Goal: Transaction & Acquisition: Purchase product/service

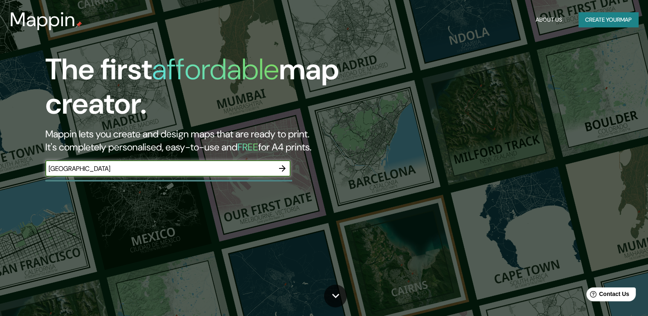
type input "[GEOGRAPHIC_DATA]"
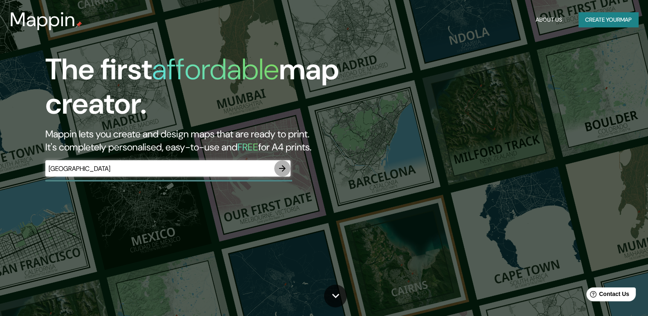
click at [281, 167] on icon "button" at bounding box center [282, 168] width 10 height 10
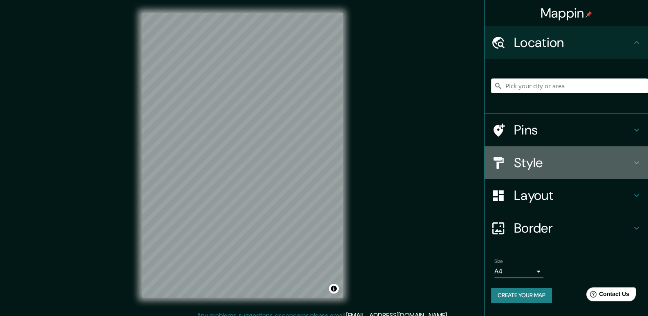
click at [567, 157] on h4 "Style" at bounding box center [573, 162] width 118 height 16
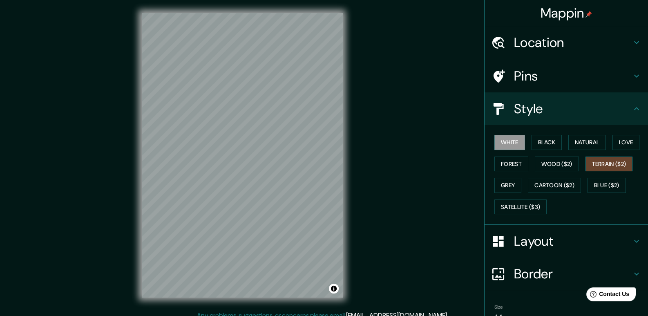
click at [605, 160] on button "Terrain ($2)" at bounding box center [608, 163] width 47 height 15
click at [519, 163] on button "Forest" at bounding box center [511, 163] width 34 height 15
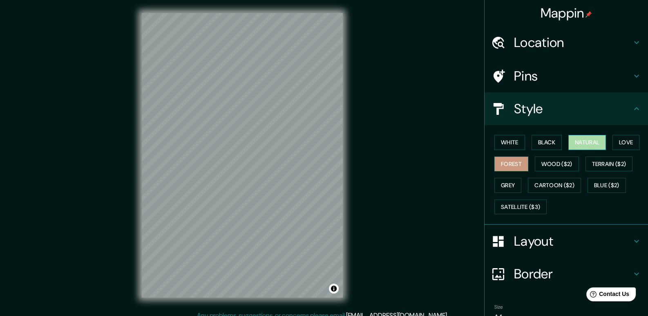
click at [597, 144] on button "Natural" at bounding box center [587, 142] width 38 height 15
click at [571, 161] on button "Wood ($2)" at bounding box center [557, 163] width 44 height 15
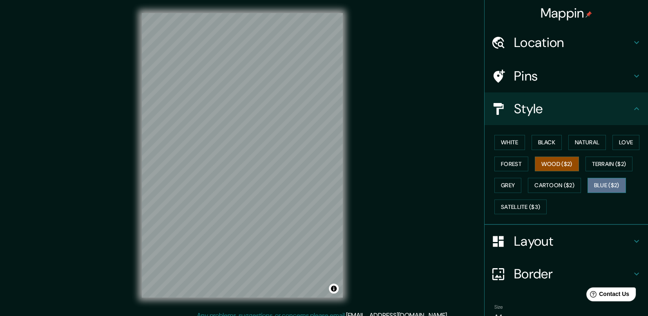
click at [592, 184] on button "Blue ($2)" at bounding box center [606, 185] width 38 height 15
click at [513, 183] on button "Grey" at bounding box center [507, 185] width 27 height 15
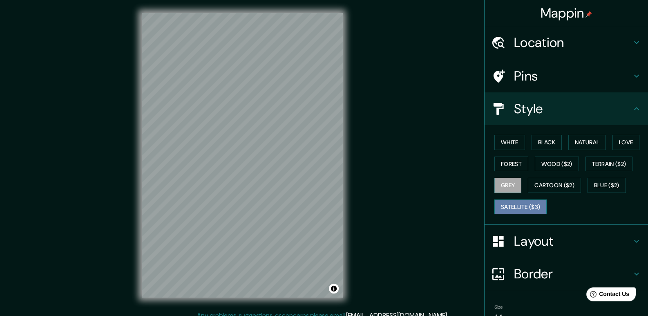
click at [525, 205] on button "Satellite ($3)" at bounding box center [520, 206] width 52 height 15
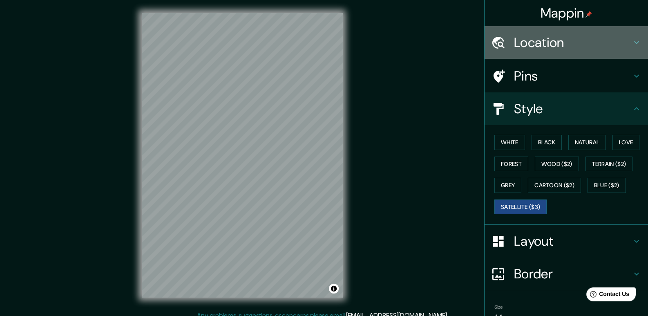
click at [562, 45] on h4 "Location" at bounding box center [573, 42] width 118 height 16
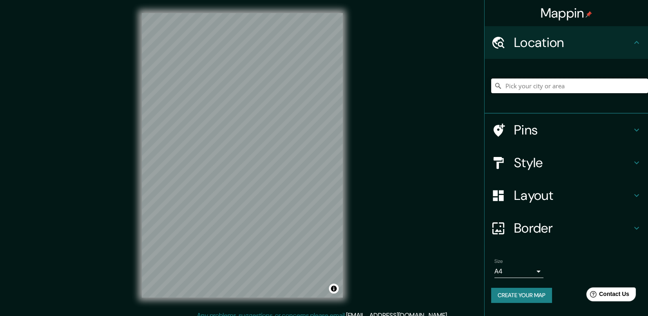
click at [555, 85] on input "Pick your city or area" at bounding box center [569, 85] width 157 height 15
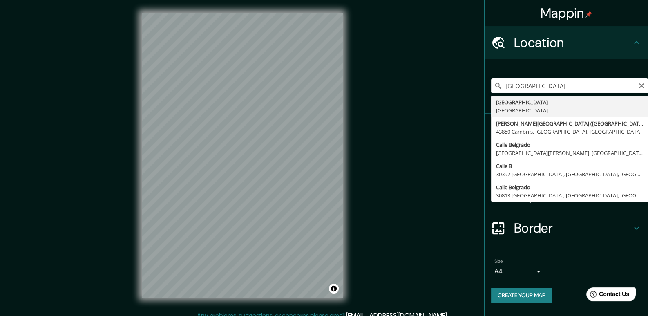
type input "[GEOGRAPHIC_DATA], [GEOGRAPHIC_DATA]"
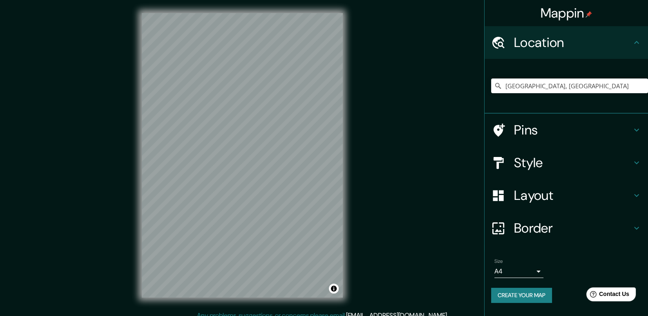
click at [545, 220] on h4 "Border" at bounding box center [573, 228] width 118 height 16
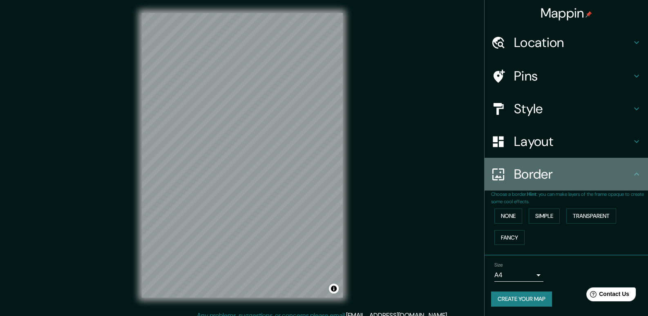
click at [569, 174] on h4 "Border" at bounding box center [573, 174] width 118 height 16
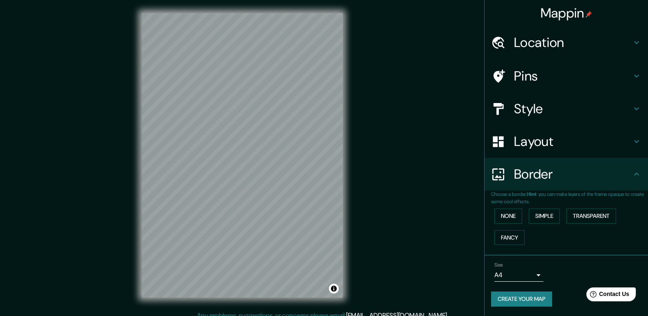
click at [535, 276] on body "Mappin Location [GEOGRAPHIC_DATA], [GEOGRAPHIC_DATA] Pins Style Layout Border C…" at bounding box center [324, 158] width 648 height 316
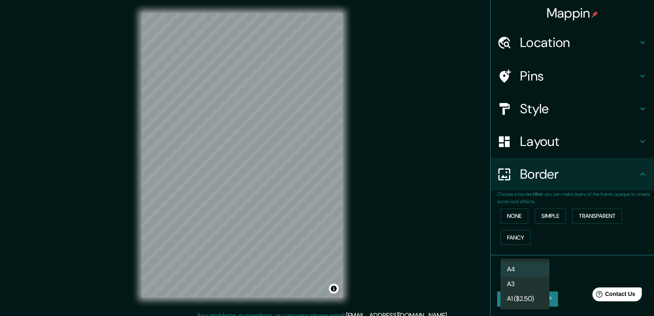
click at [537, 285] on li "A3" at bounding box center [524, 284] width 49 height 15
type input "a4"
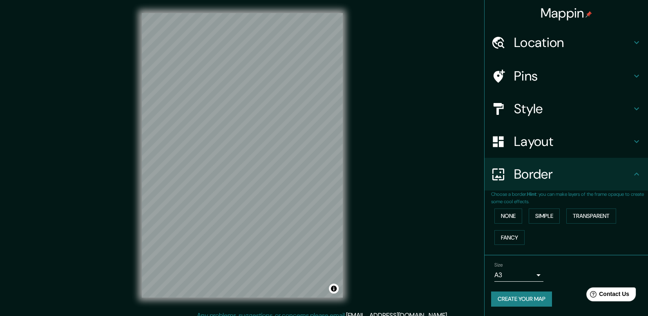
click at [546, 297] on button "Create your map" at bounding box center [521, 298] width 61 height 15
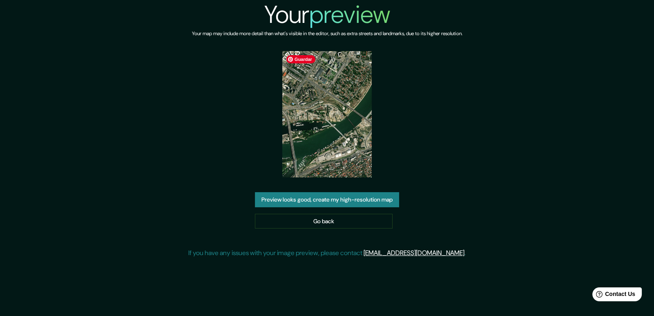
click at [353, 118] on img at bounding box center [326, 114] width 89 height 126
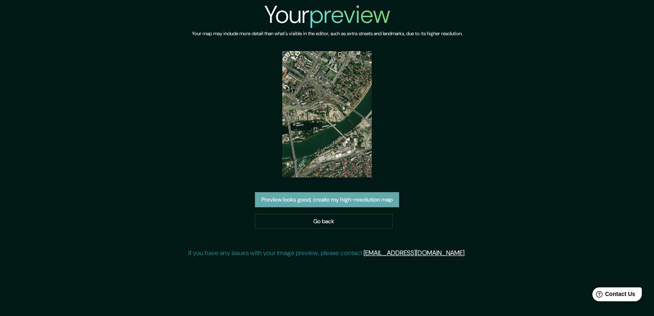
click at [375, 207] on button "Preview looks good, create my high-resolution map" at bounding box center [327, 199] width 144 height 15
